Goal: Task Accomplishment & Management: Manage account settings

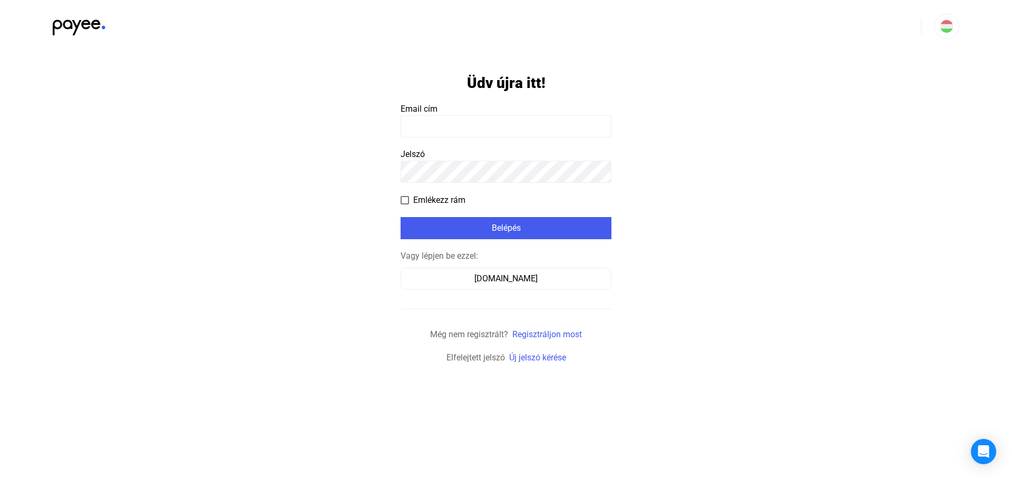
click at [490, 119] on input at bounding box center [505, 126] width 211 height 22
click at [470, 129] on input at bounding box center [505, 126] width 211 height 22
type input "**********"
click input "submit" at bounding box center [0, 0] width 0 height 0
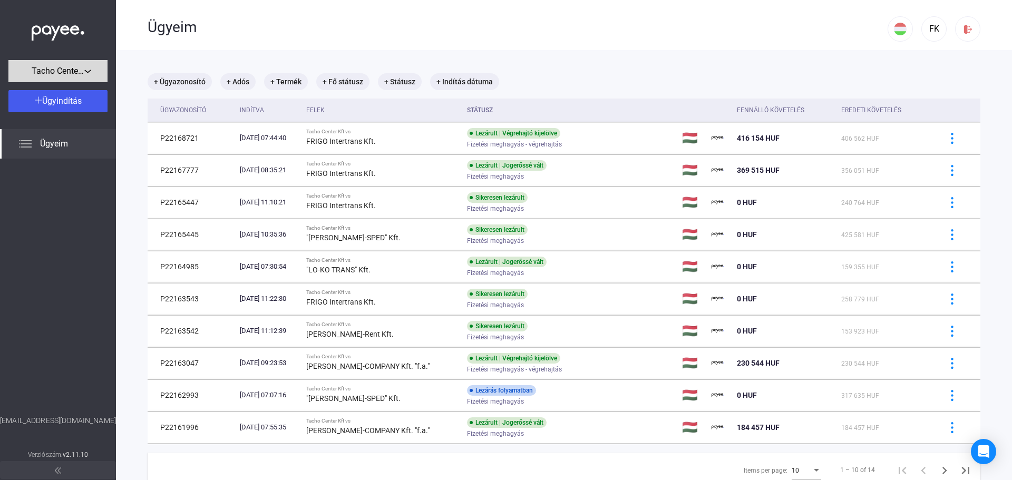
click at [56, 72] on span "Tacho Center Kft" at bounding box center [58, 71] width 53 height 13
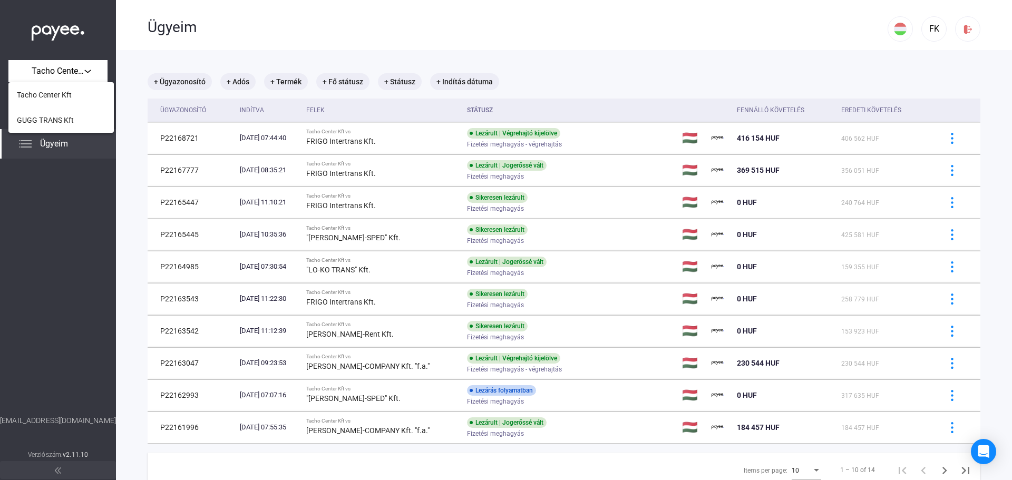
drag, startPoint x: 56, startPoint y: 94, endPoint x: 80, endPoint y: 95, distance: 23.7
click at [56, 95] on span "Tacho Center Kft" at bounding box center [44, 95] width 55 height 13
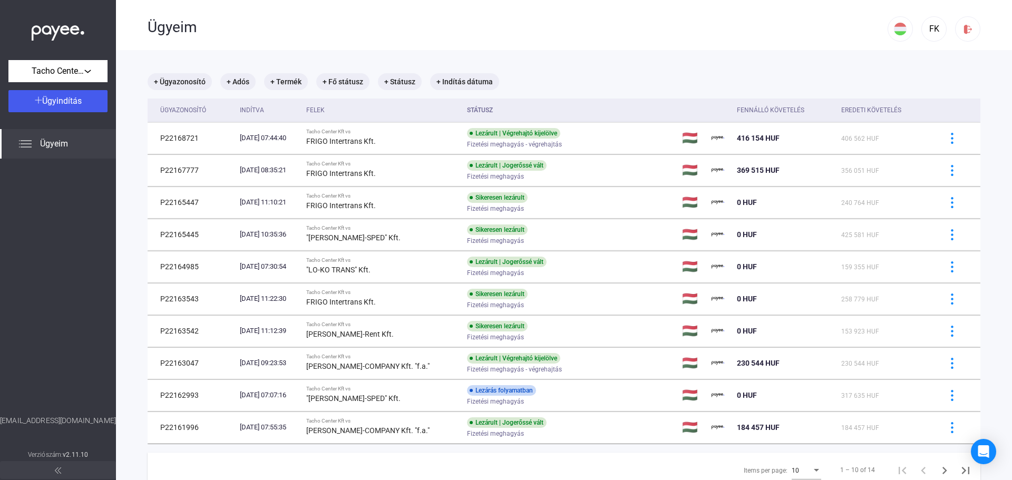
click at [61, 145] on span "Ügyeim" at bounding box center [54, 144] width 28 height 13
click at [38, 143] on div "Ügyeim" at bounding box center [58, 144] width 116 height 30
click at [177, 87] on mat-chip "+ Ügyazonosító" at bounding box center [180, 81] width 64 height 17
